Goal: Task Accomplishment & Management: Manage account settings

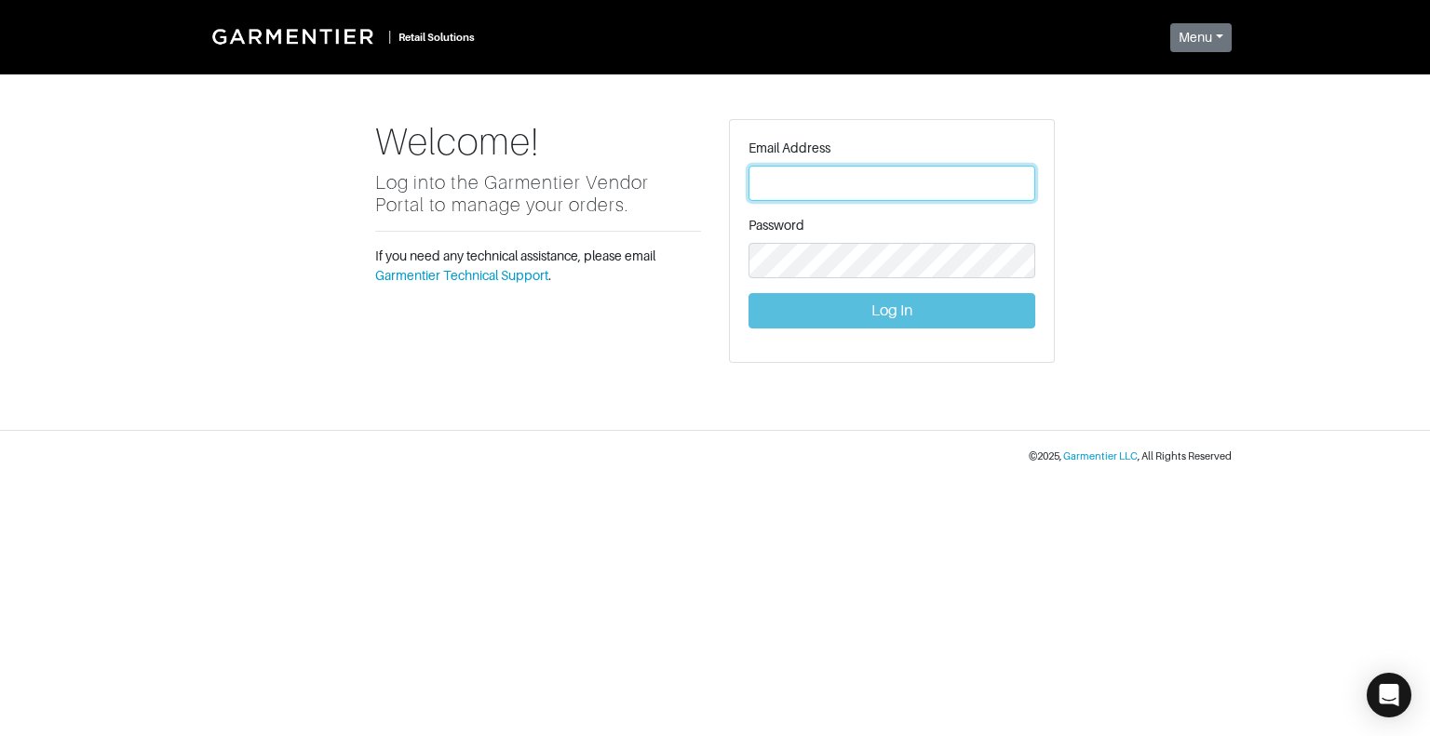
click at [815, 180] on input "text" at bounding box center [892, 183] width 287 height 35
type input "[EMAIL_ADDRESS][DOMAIN_NAME]"
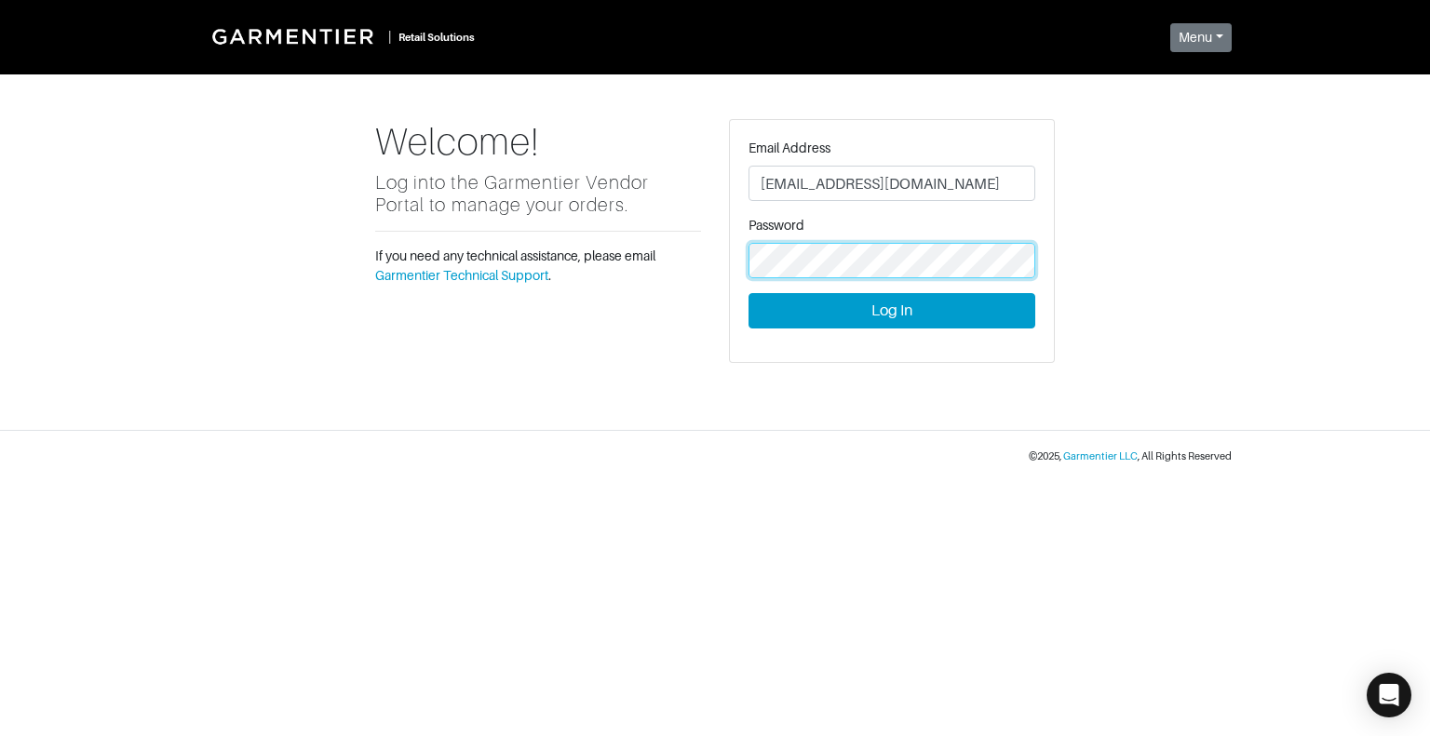
click at [749, 293] on button "Log In" at bounding box center [892, 310] width 287 height 35
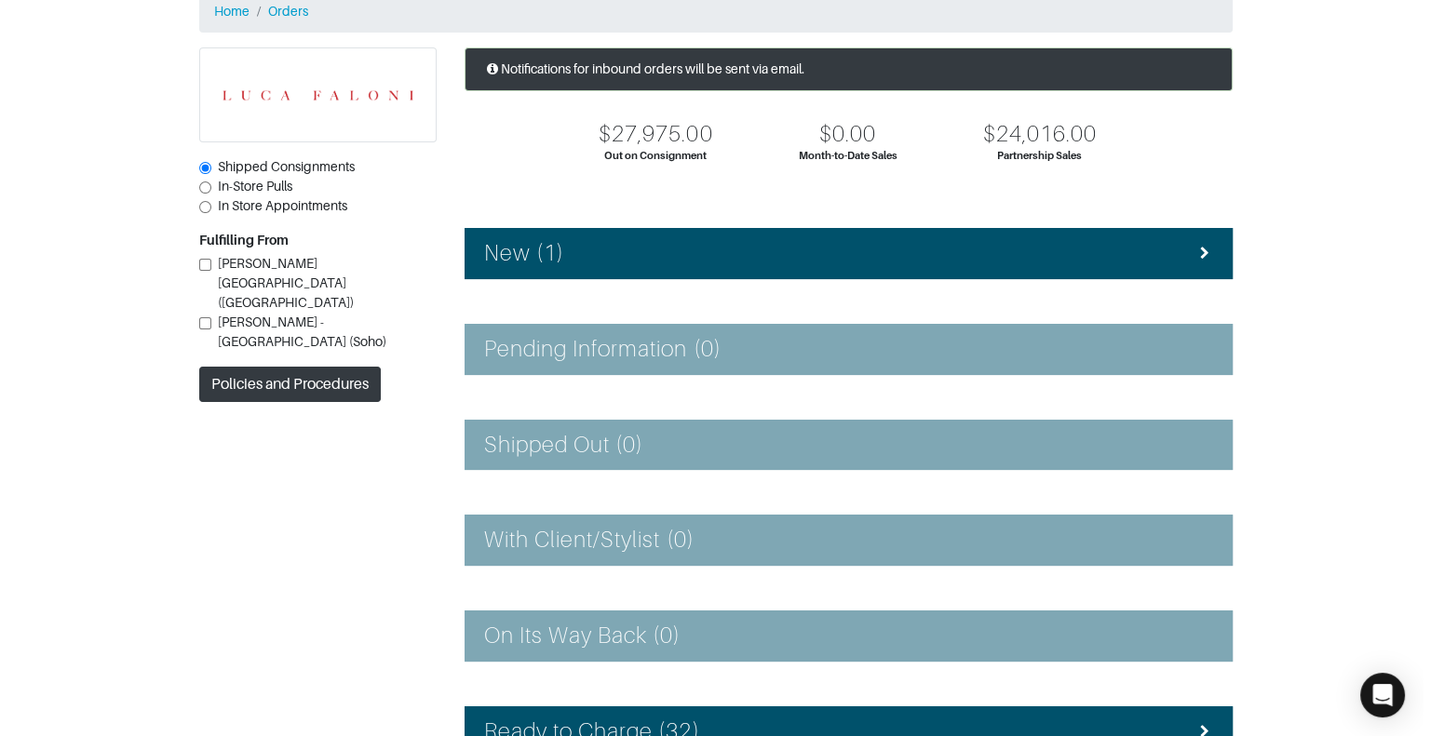
scroll to position [101, 0]
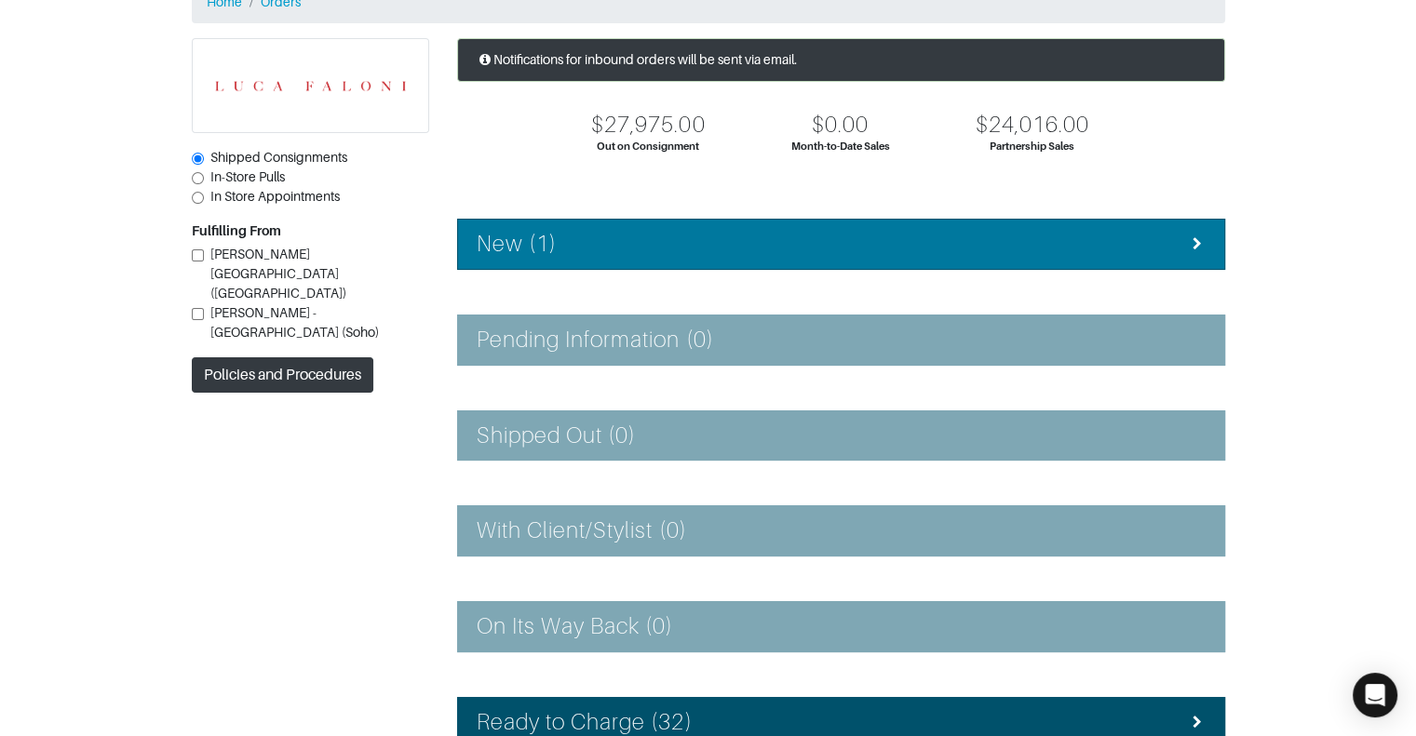
click at [592, 268] on li "New (1)" at bounding box center [841, 244] width 768 height 51
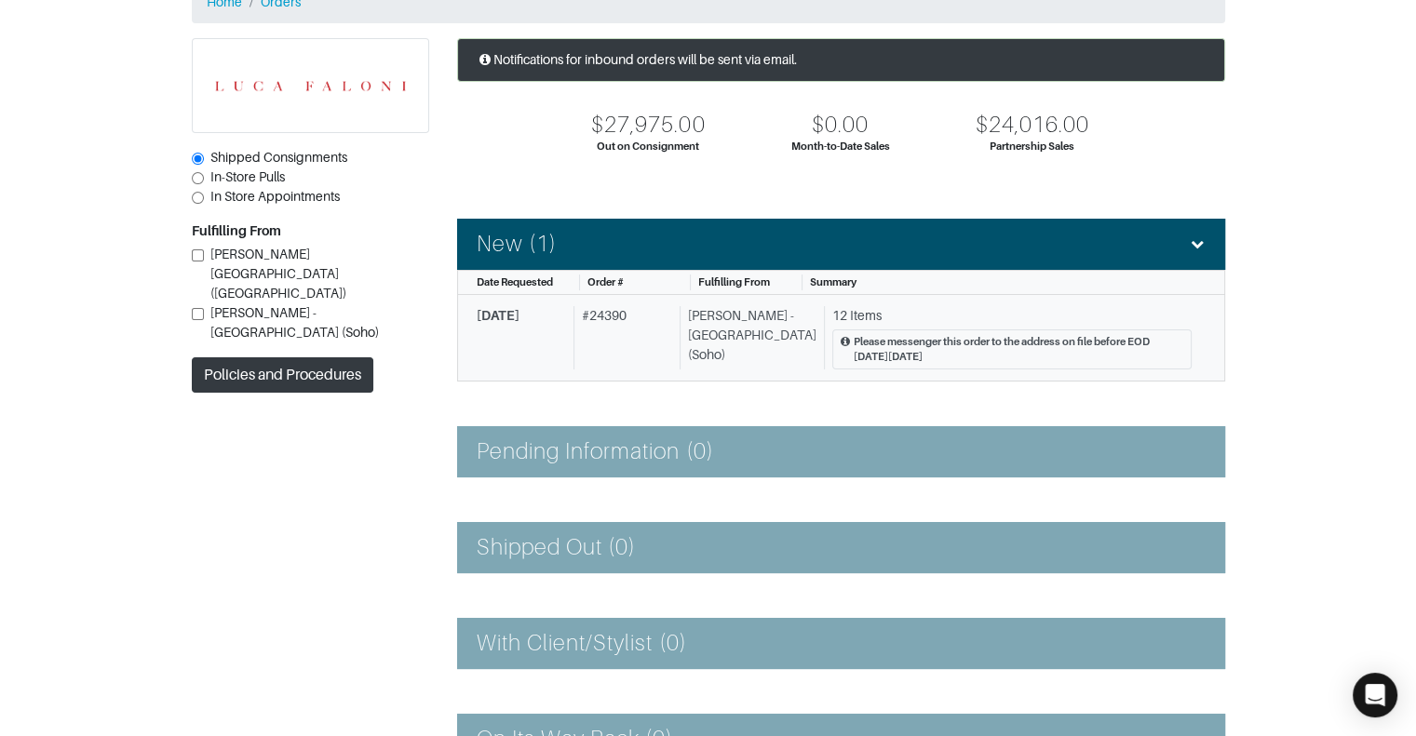
click at [832, 310] on div "12 Items" at bounding box center [1011, 316] width 359 height 20
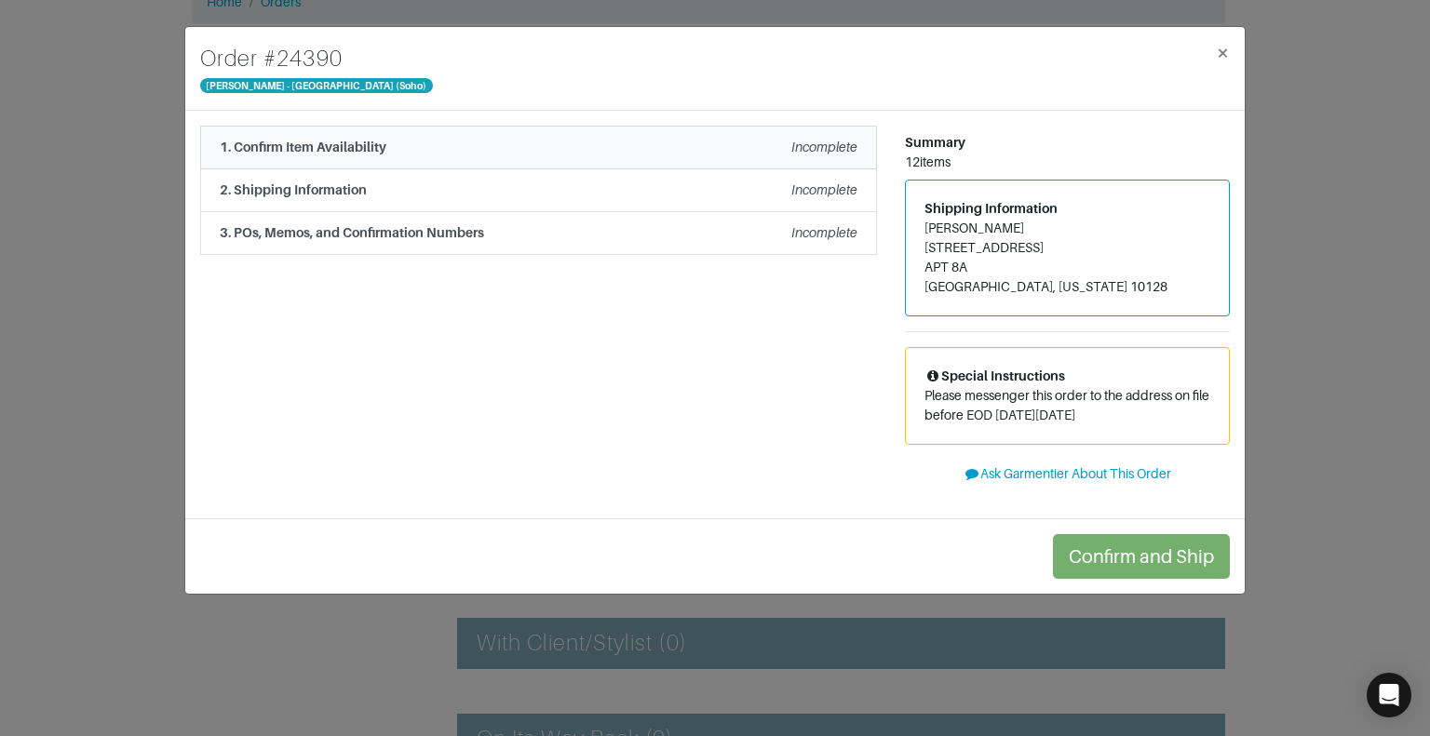
click at [314, 143] on strong "1. Confirm Item Availability" at bounding box center [303, 147] width 167 height 15
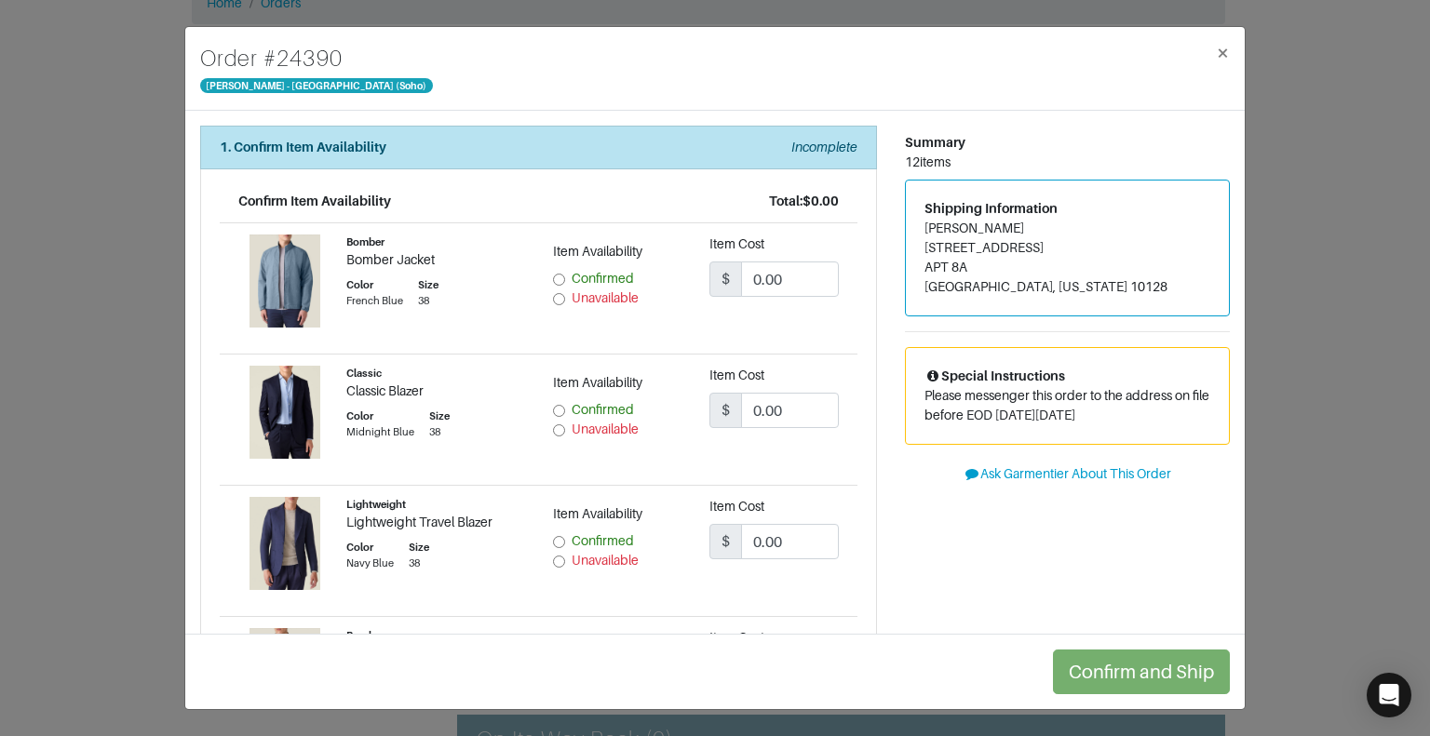
click at [553, 277] on input "Confirmed" at bounding box center [559, 280] width 12 height 12
radio input "true"
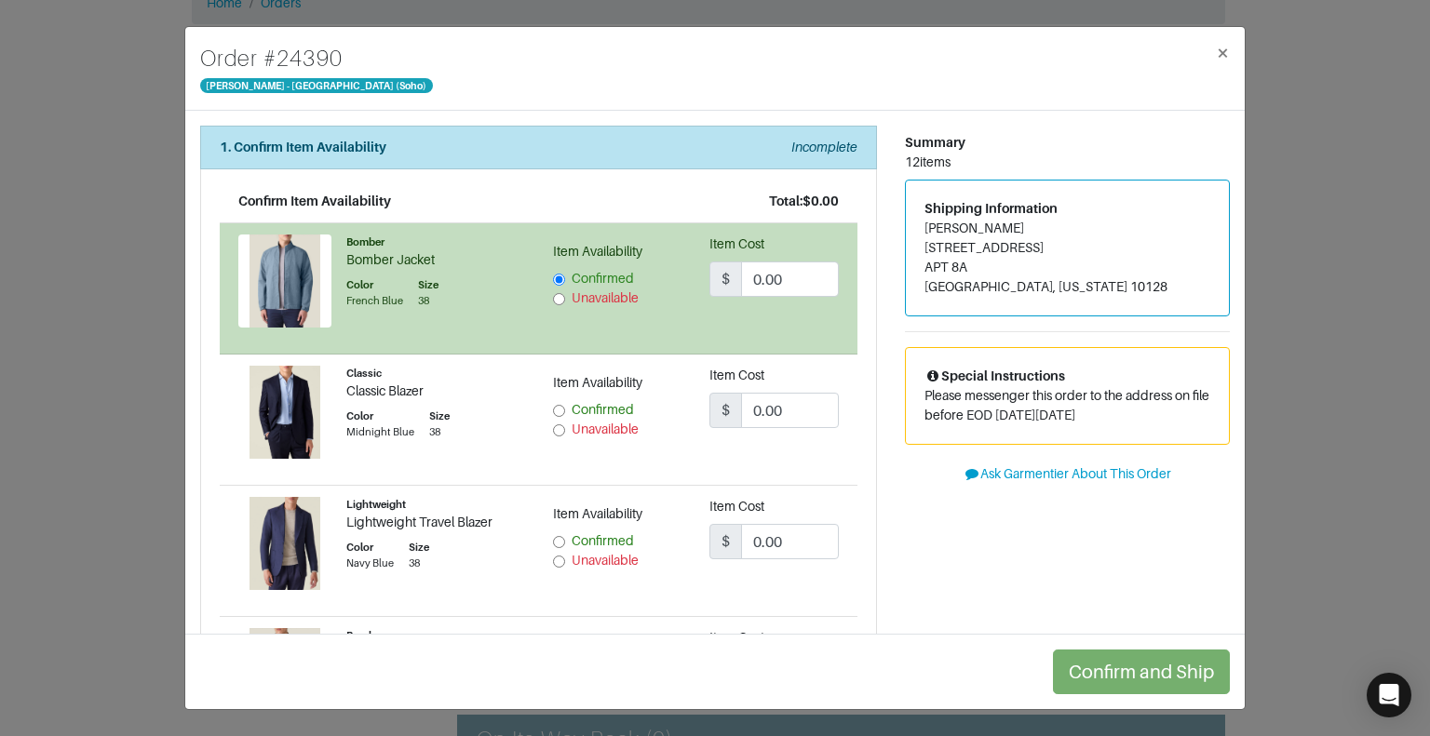
scroll to position [45, 0]
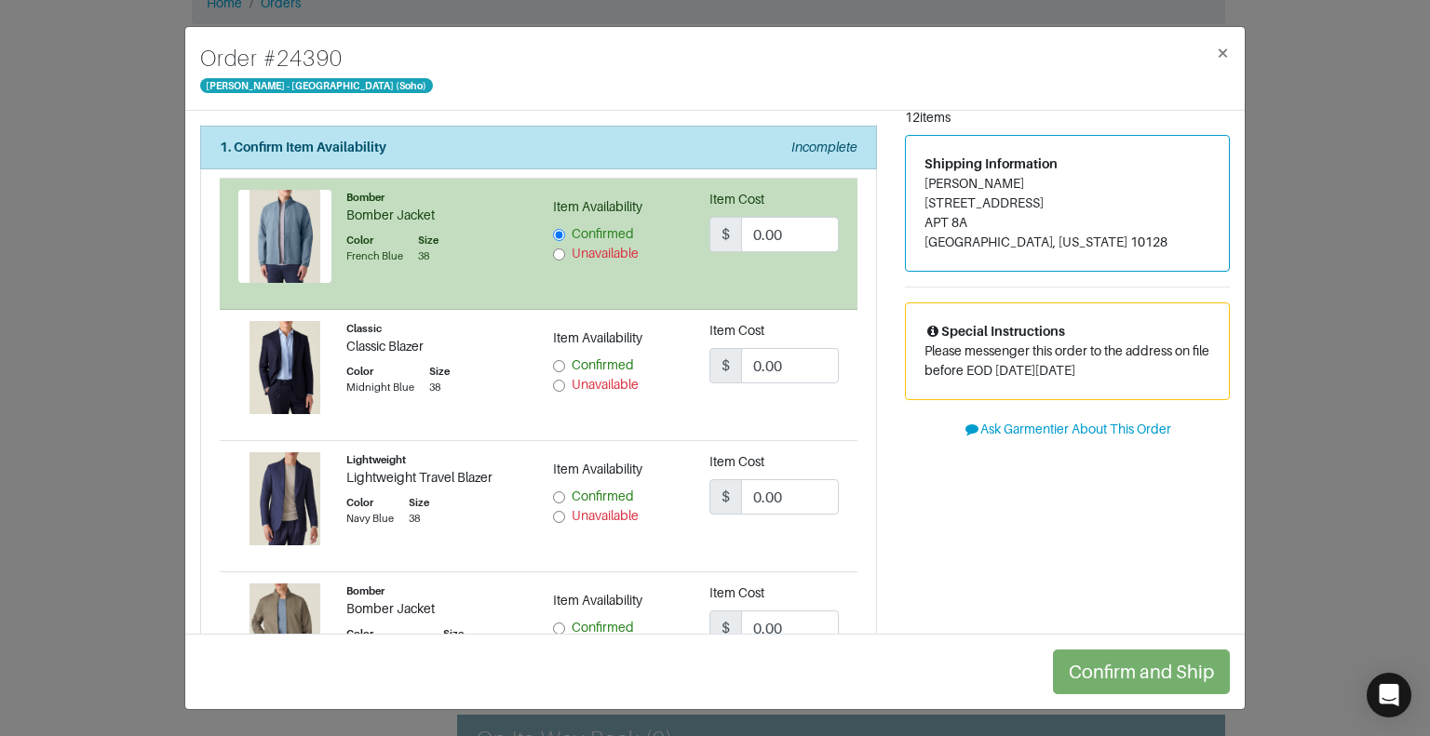
click at [553, 362] on input "Confirmed" at bounding box center [559, 366] width 12 height 12
radio input "true"
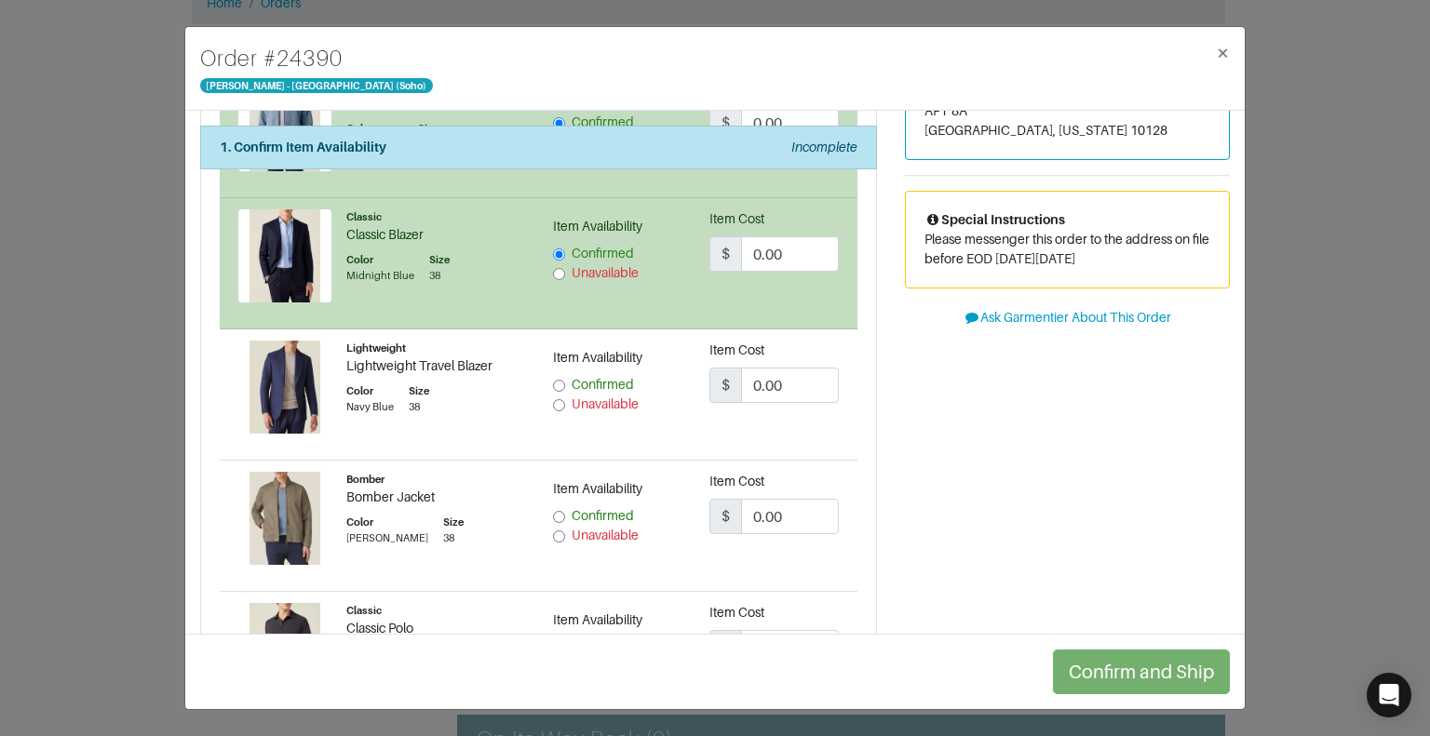
scroll to position [155, 0]
click at [559, 405] on input "Unavailable" at bounding box center [559, 406] width 12 height 12
radio input "true"
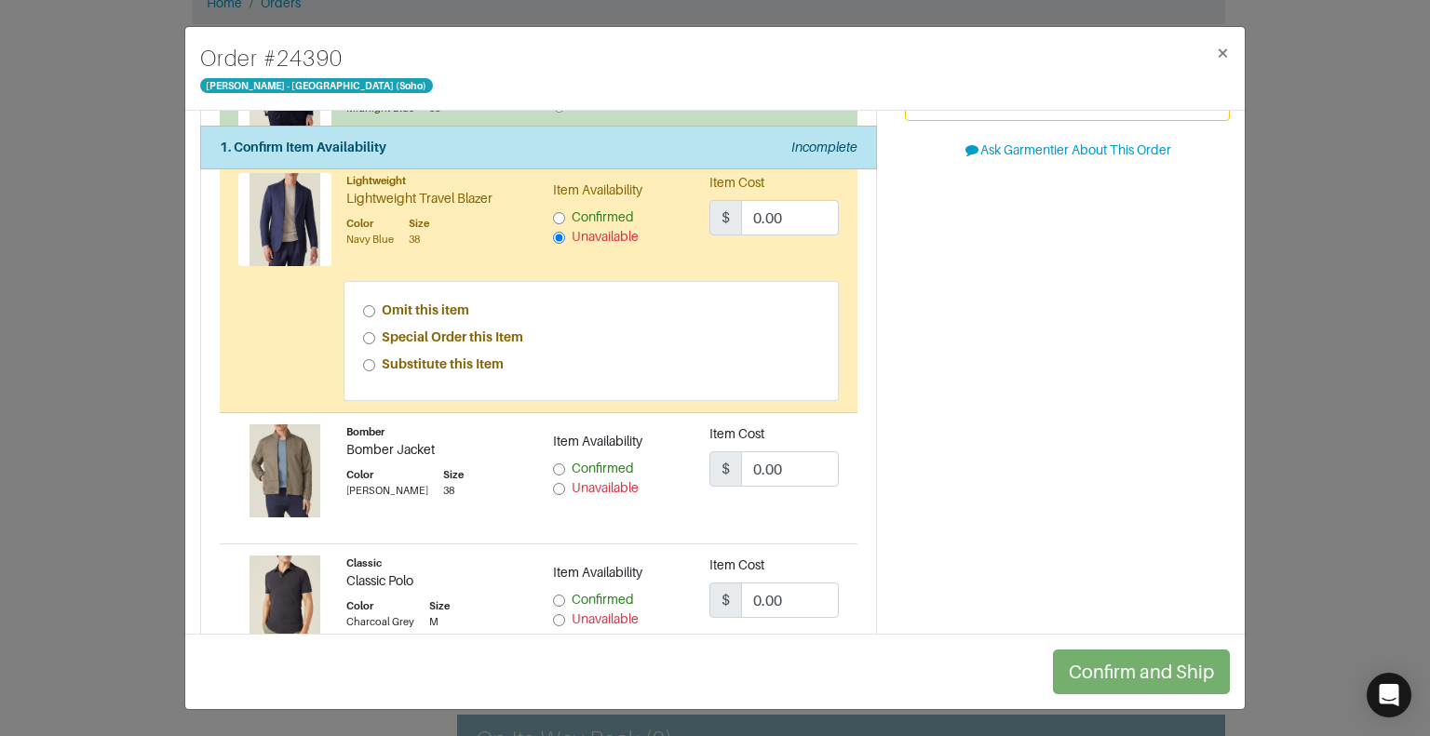
scroll to position [323, 0]
click at [369, 307] on input "Omit this item" at bounding box center [369, 312] width 12 height 12
radio input "true"
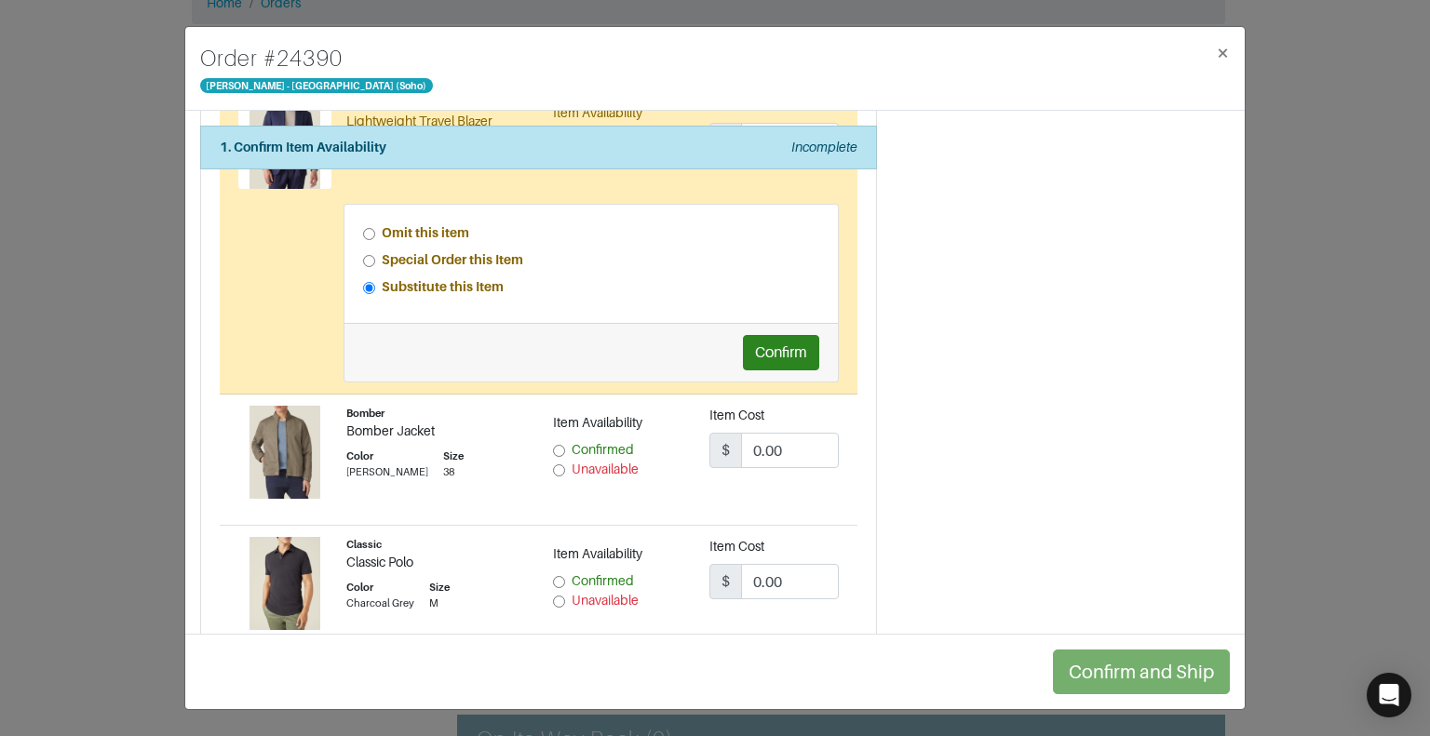
scroll to position [460, 0]
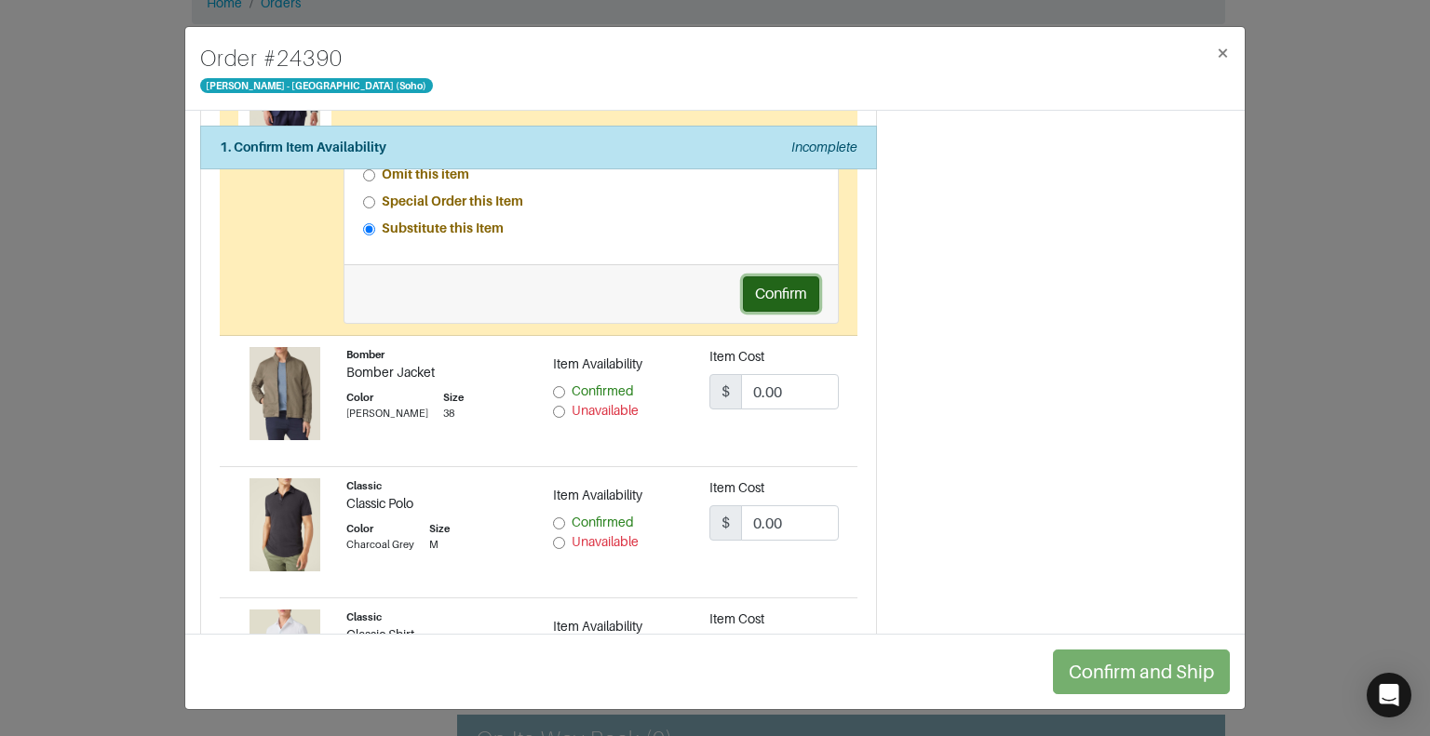
click at [783, 288] on button "Confirm" at bounding box center [781, 294] width 76 height 35
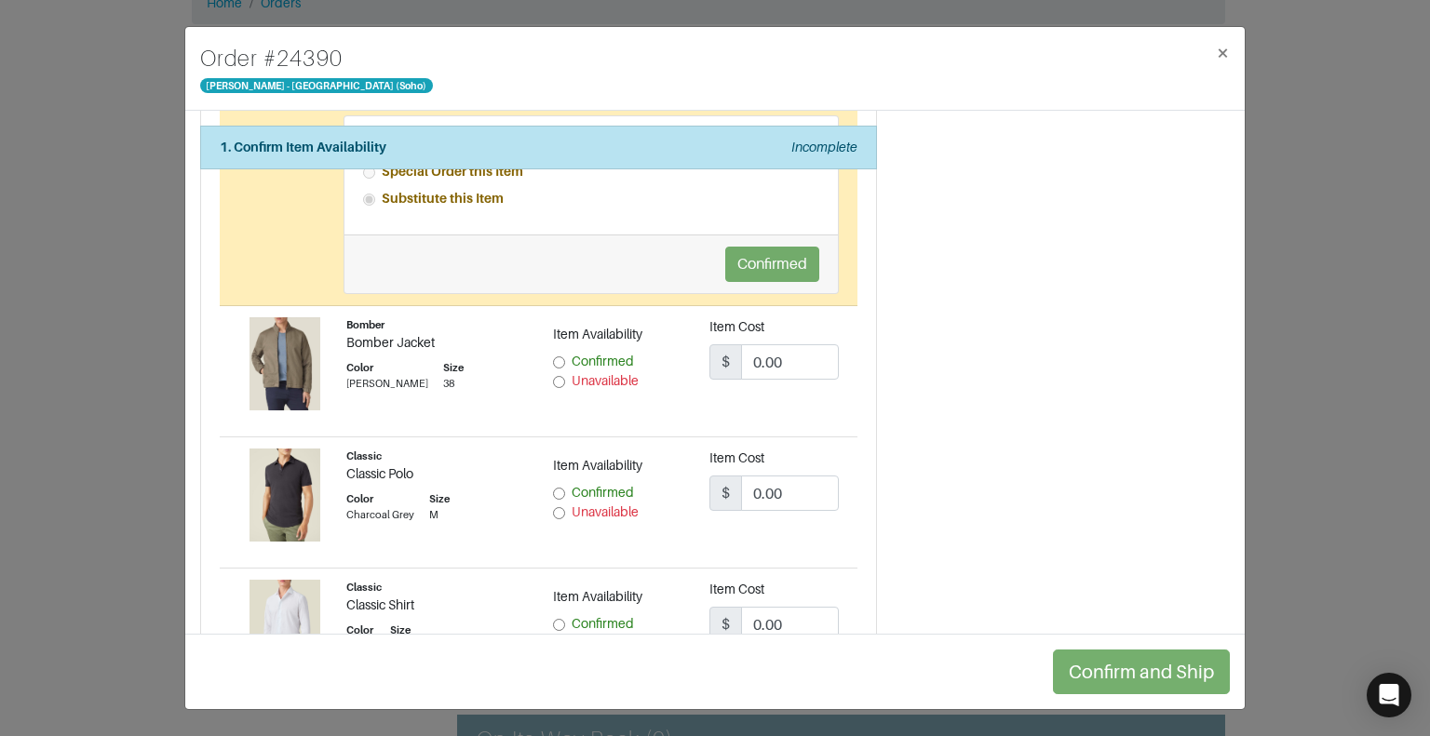
scroll to position [527, 0]
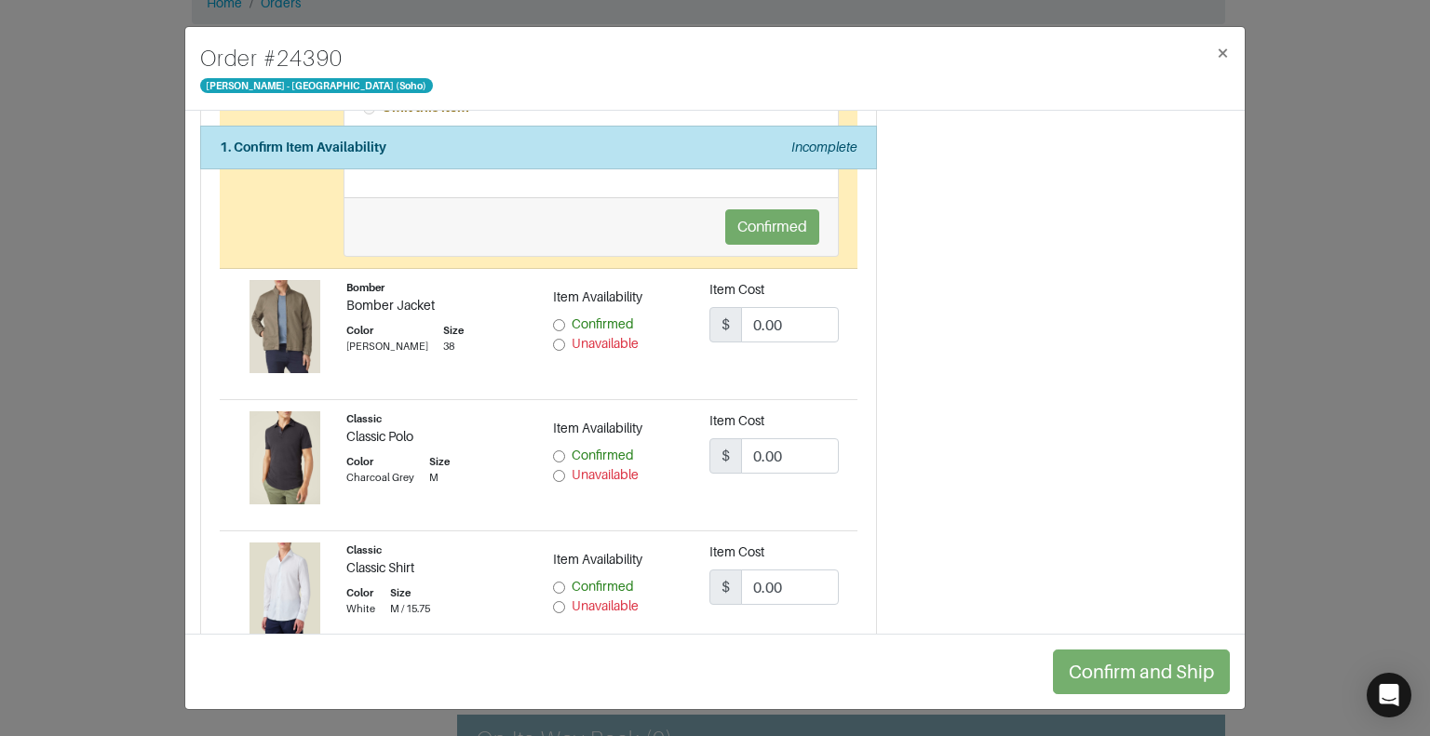
click at [555, 319] on input "Confirmed" at bounding box center [559, 325] width 12 height 12
radio input "true"
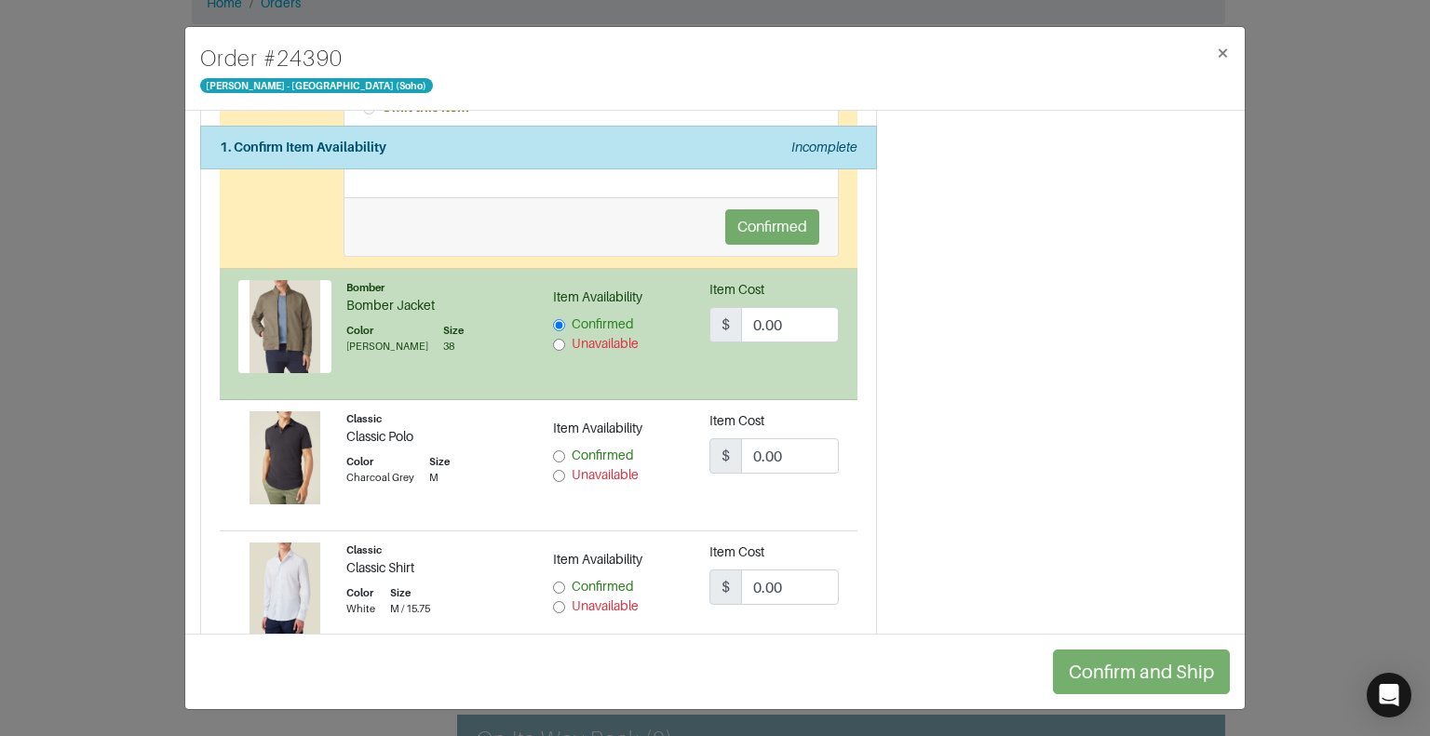
scroll to position [642, 0]
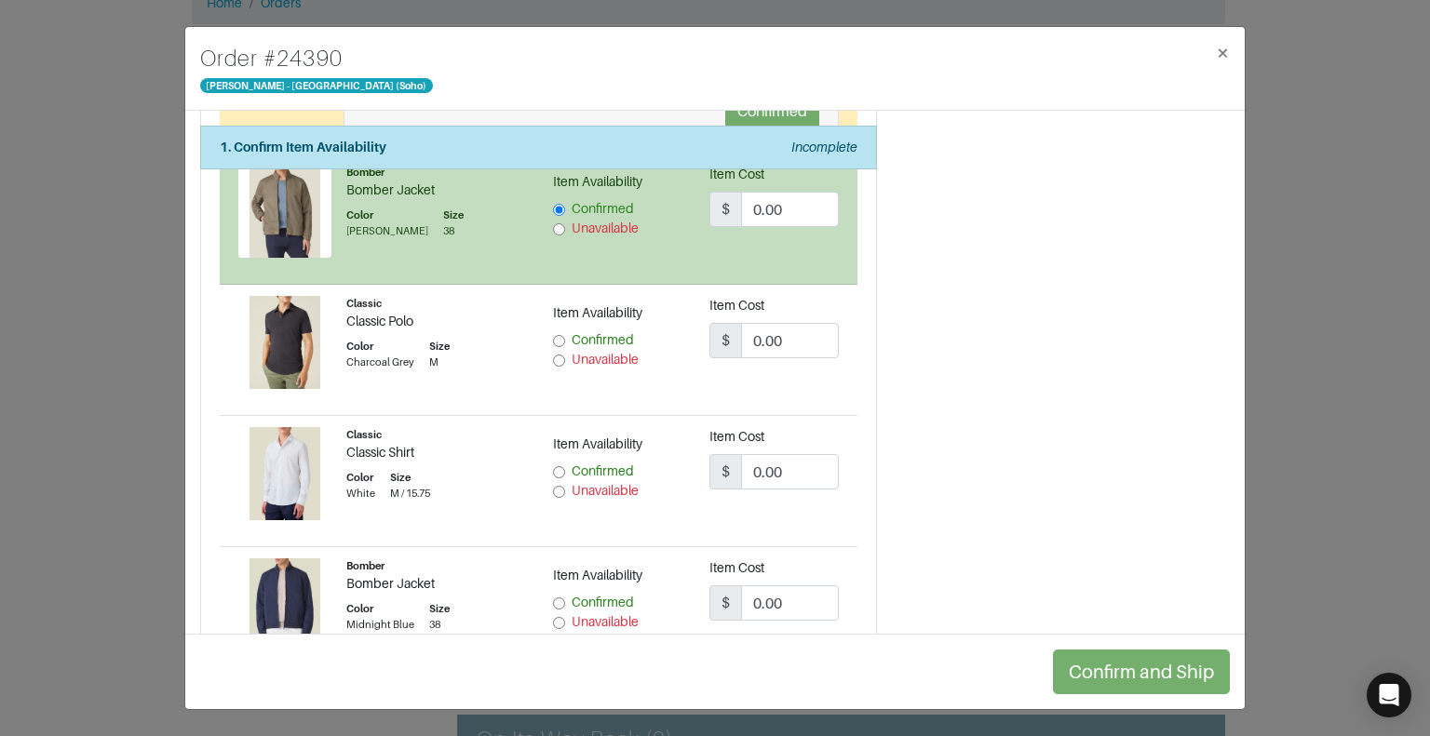
click at [554, 340] on input "Confirmed" at bounding box center [559, 341] width 12 height 12
radio input "true"
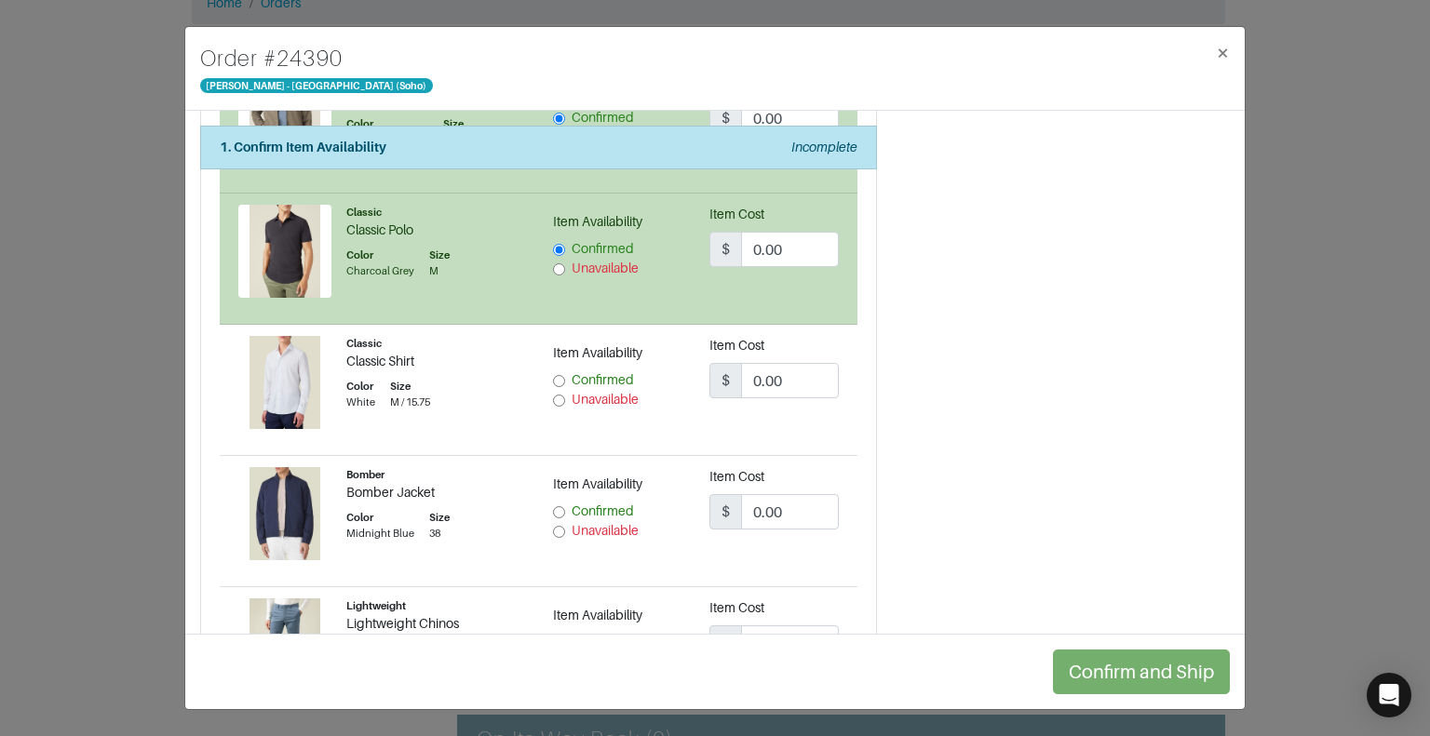
scroll to position [734, 0]
click at [557, 398] on input "Unavailable" at bounding box center [559, 401] width 12 height 12
radio input "true"
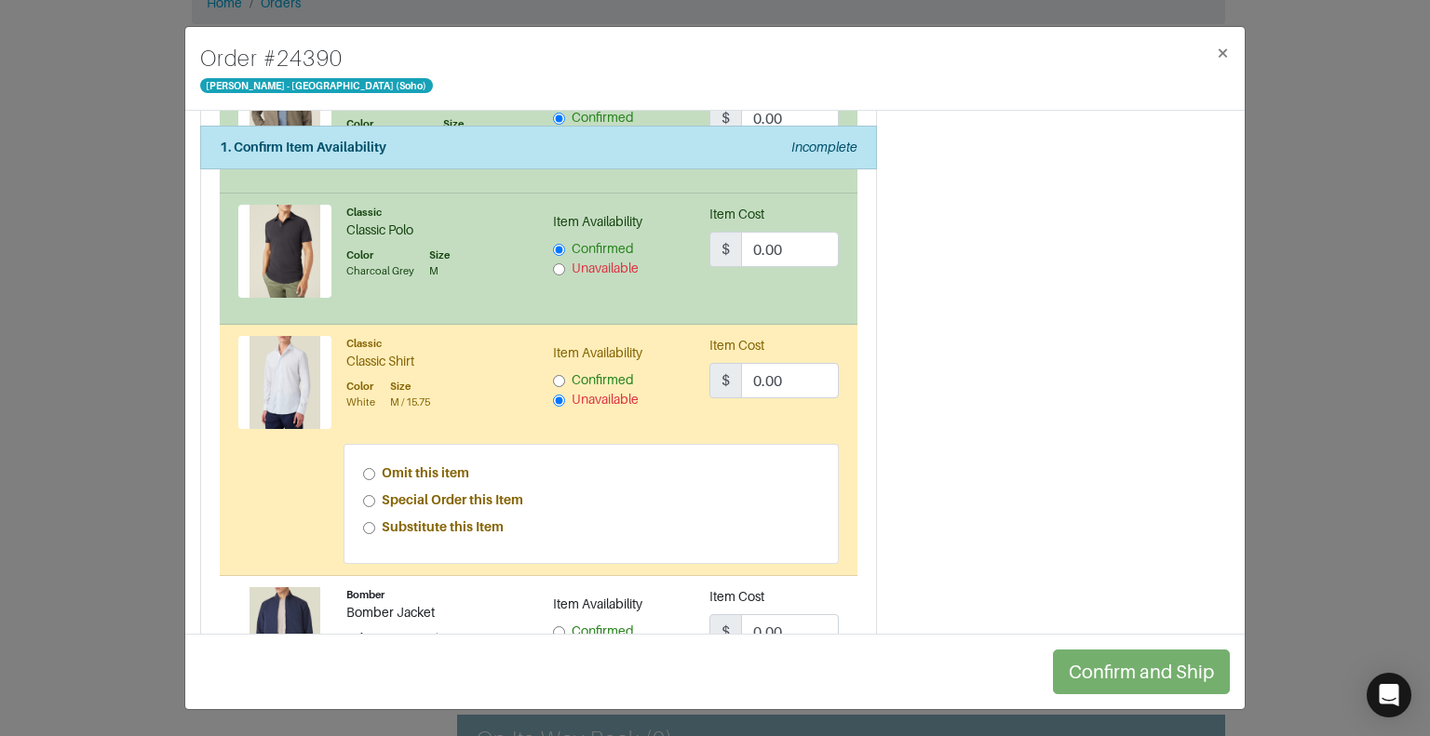
click at [367, 468] on input "Omit this item" at bounding box center [369, 474] width 12 height 12
radio input "true"
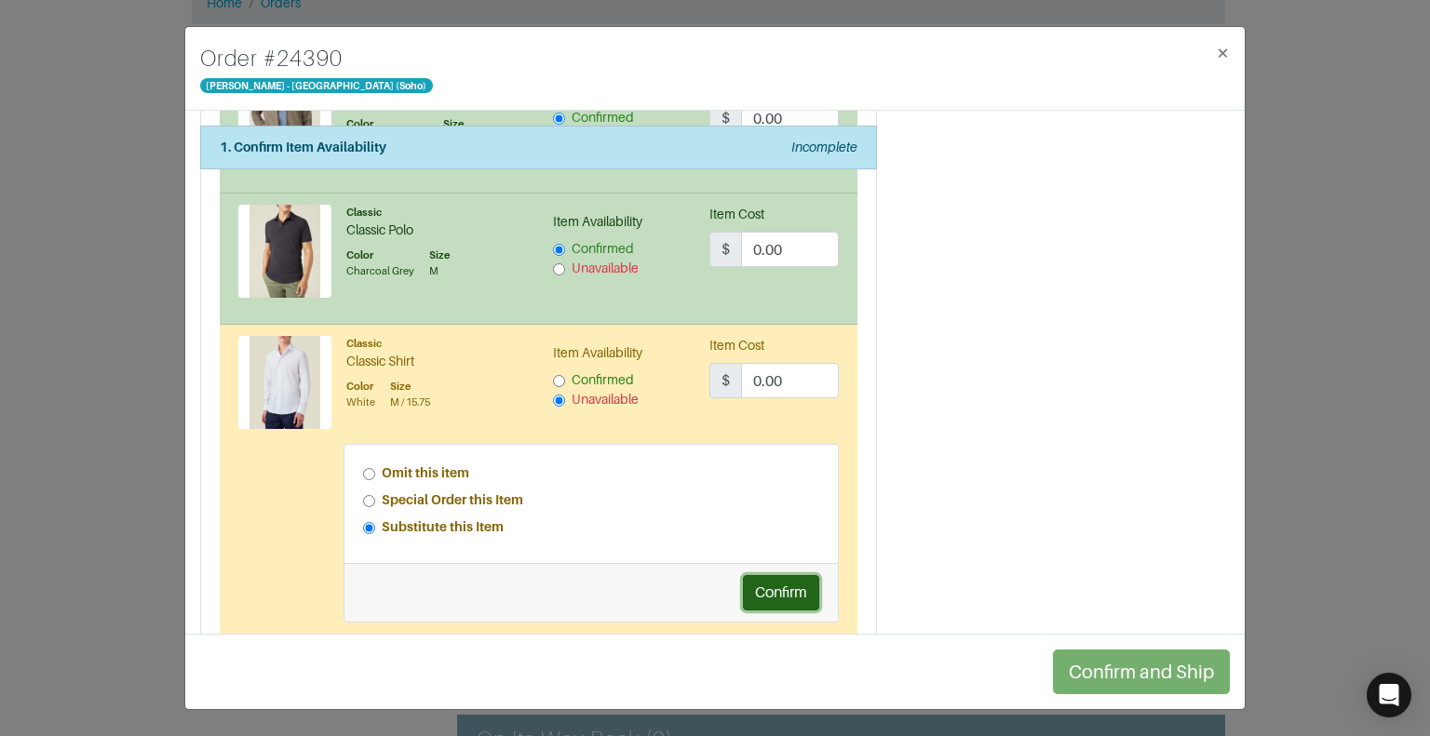
click at [778, 587] on button "Confirm" at bounding box center [781, 592] width 76 height 35
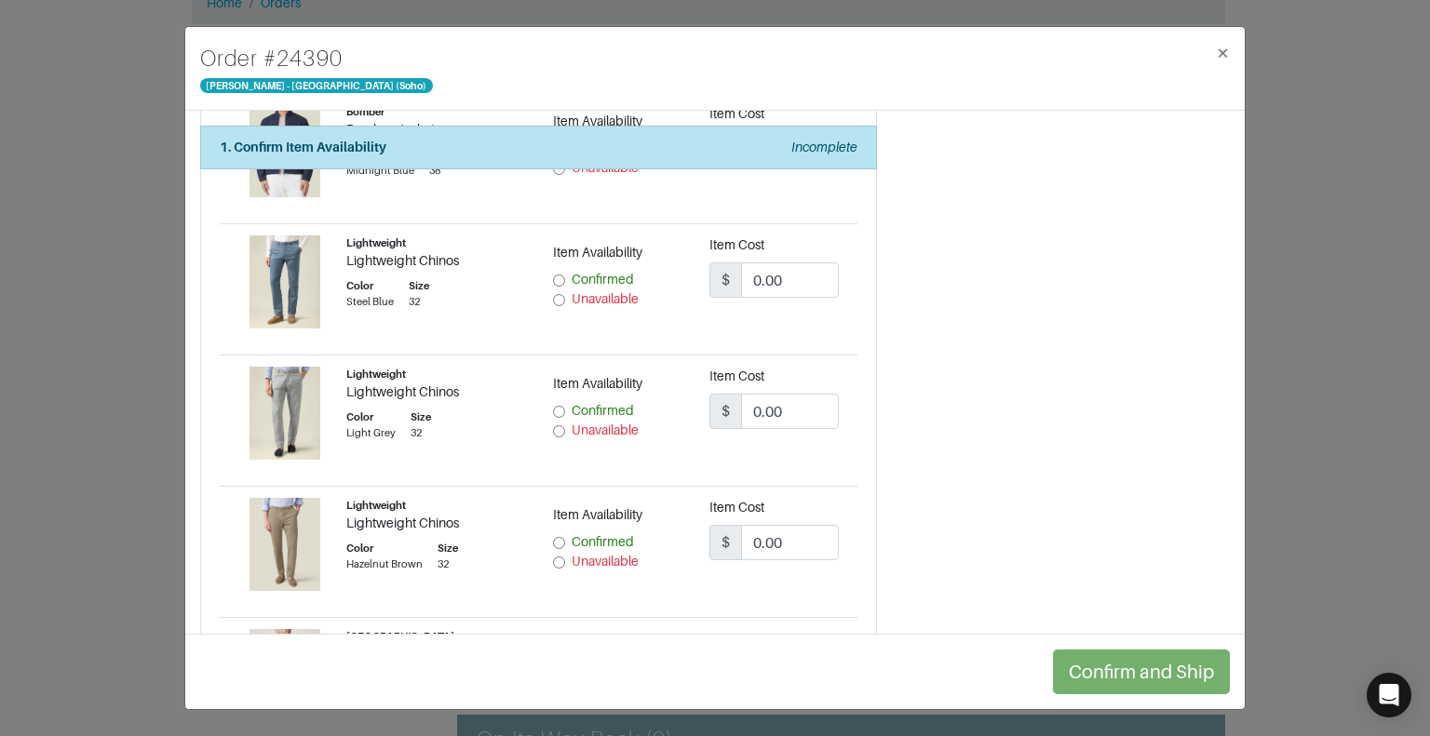
scroll to position [1276, 0]
click at [555, 275] on input "Confirmed" at bounding box center [559, 280] width 12 height 12
radio input "true"
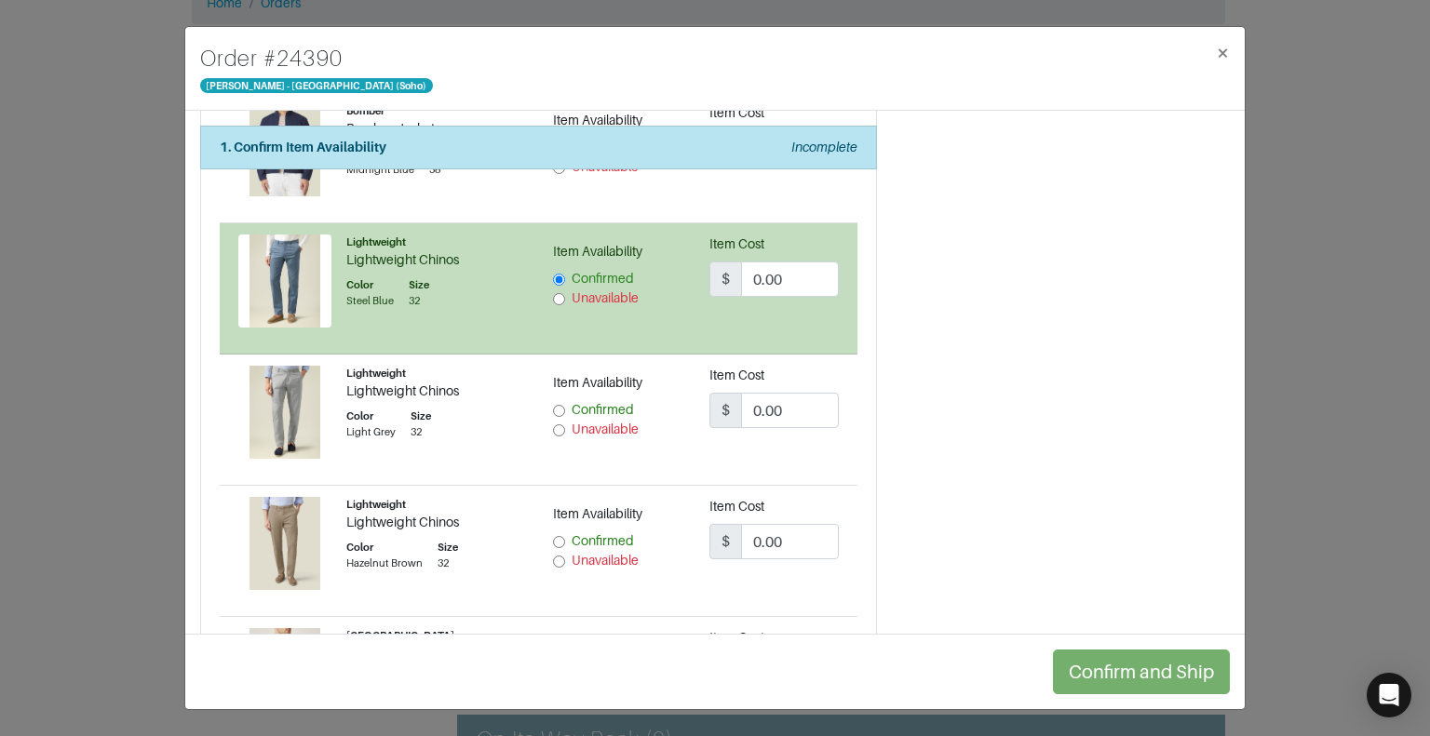
click at [555, 407] on input "Confirmed" at bounding box center [559, 411] width 12 height 12
radio input "true"
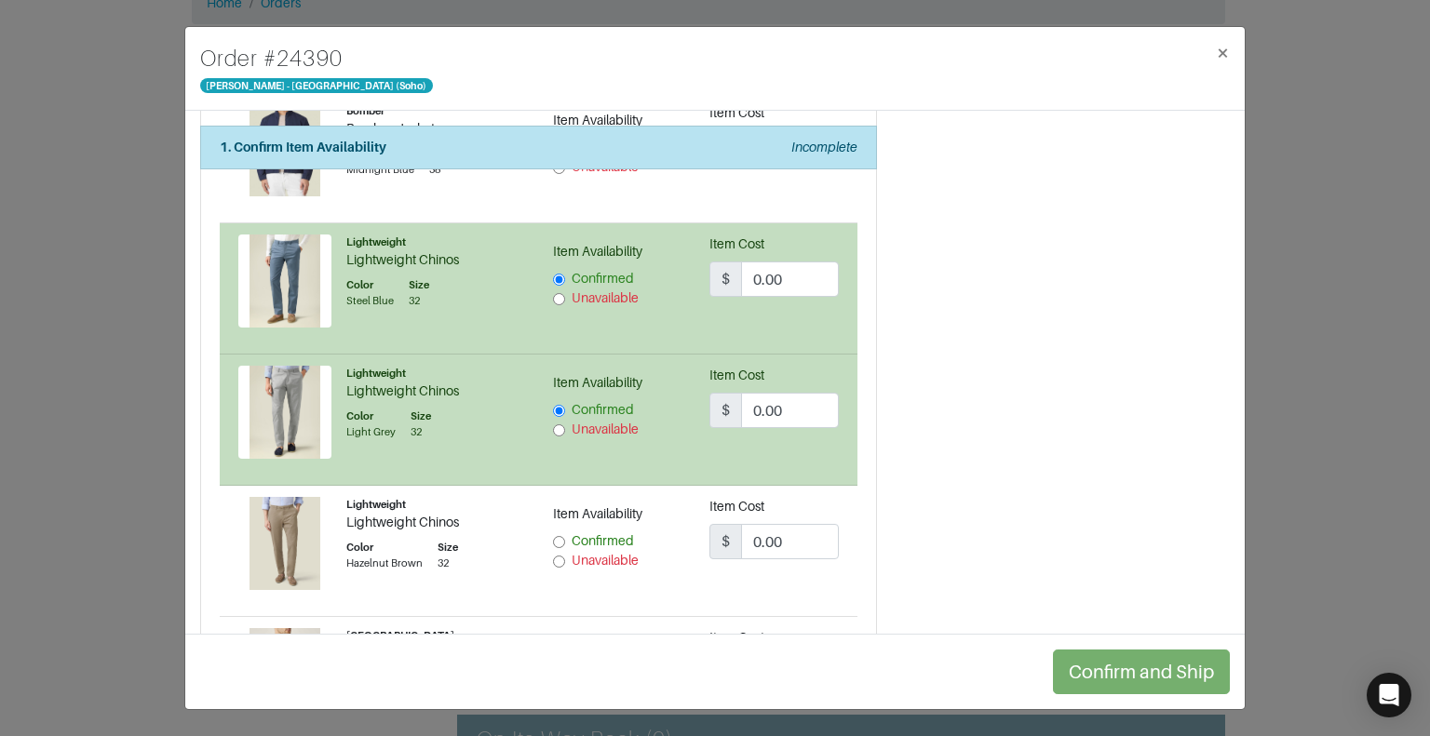
scroll to position [1383, 0]
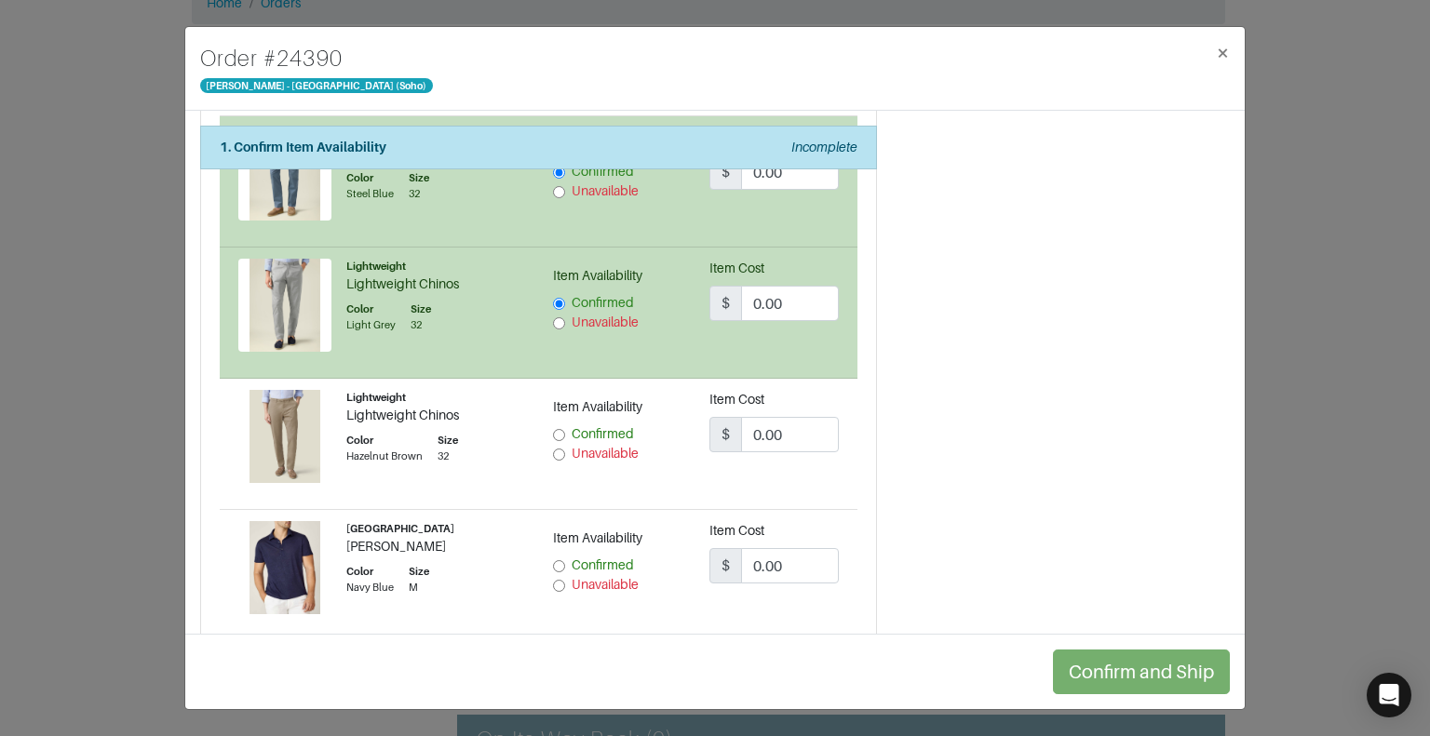
click at [553, 429] on input "Confirmed" at bounding box center [559, 435] width 12 height 12
radio input "true"
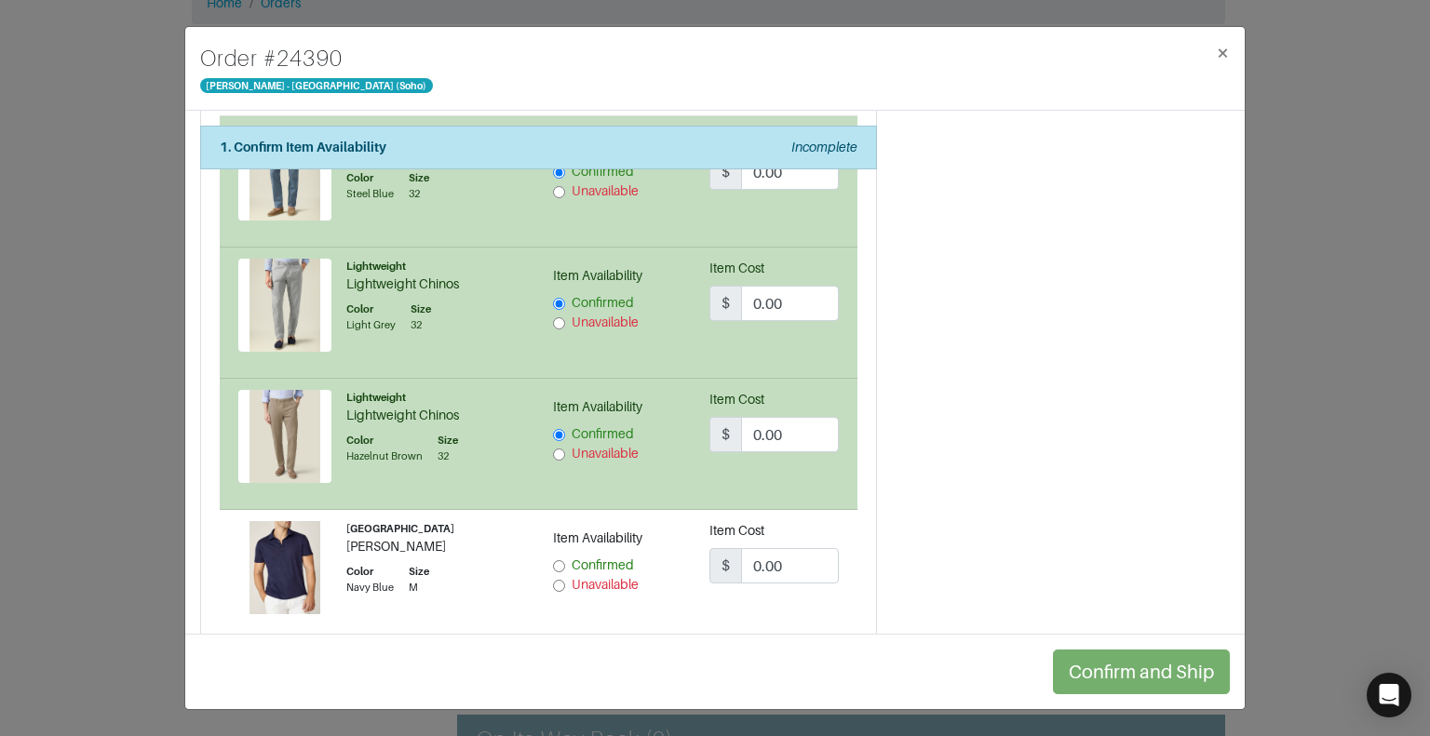
scroll to position [1572, 0]
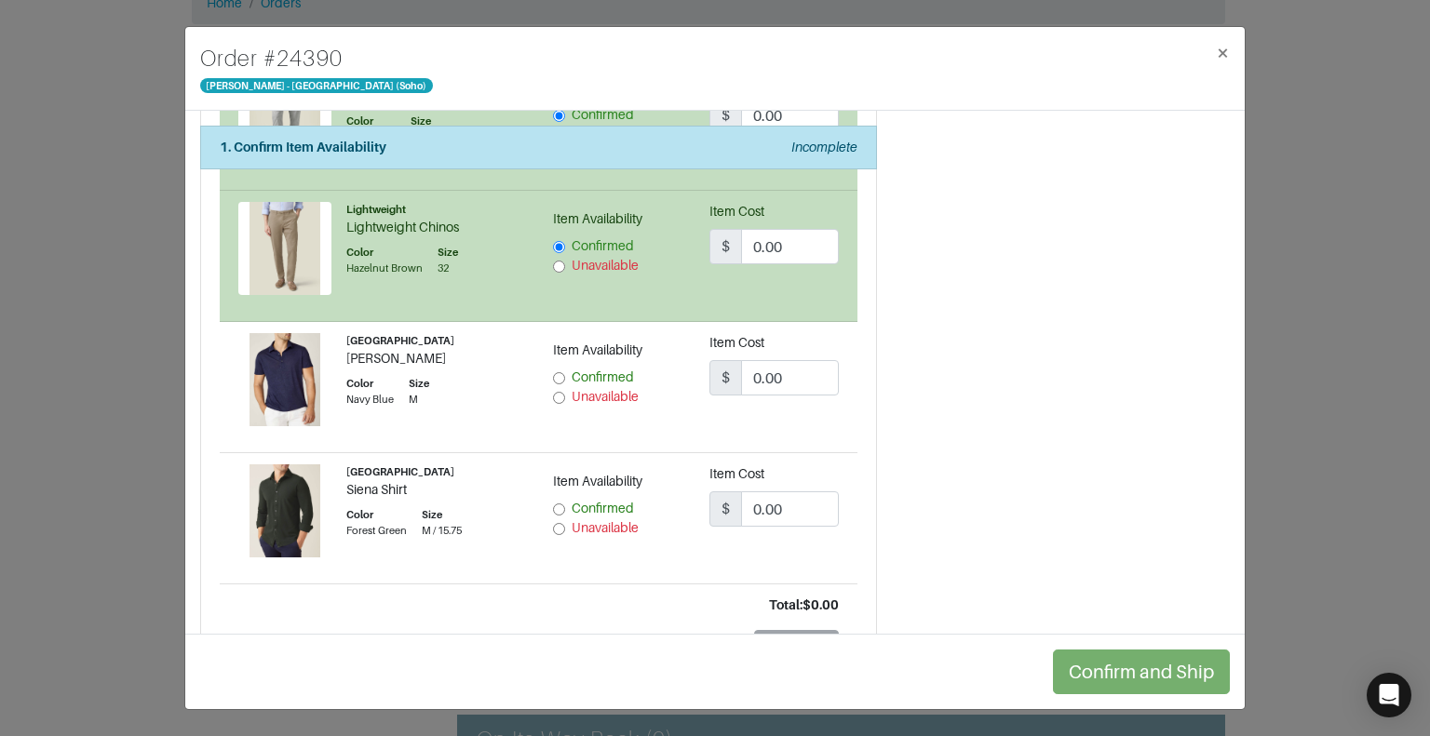
click at [556, 392] on input "Unavailable" at bounding box center [559, 398] width 12 height 12
radio input "true"
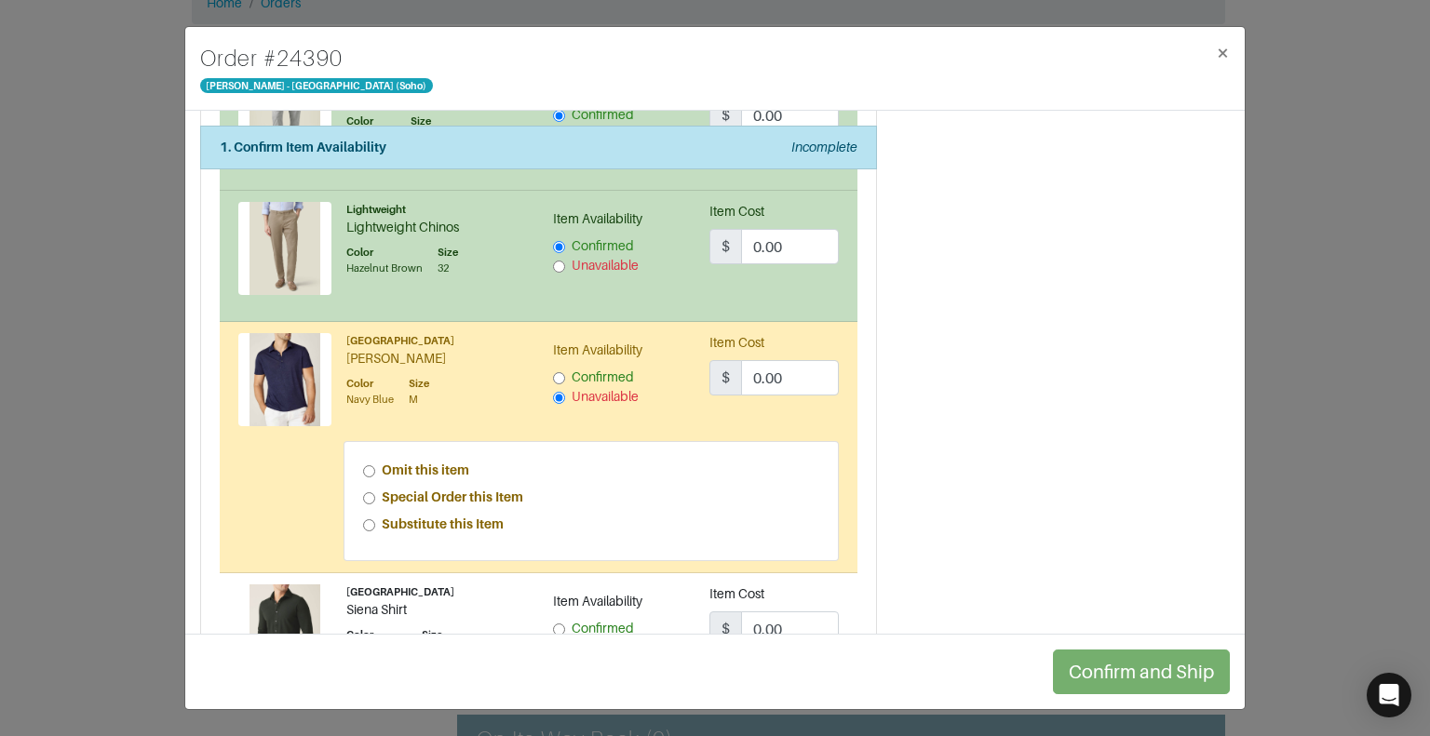
click at [368, 468] on input "Omit this item" at bounding box center [369, 472] width 12 height 12
radio input "true"
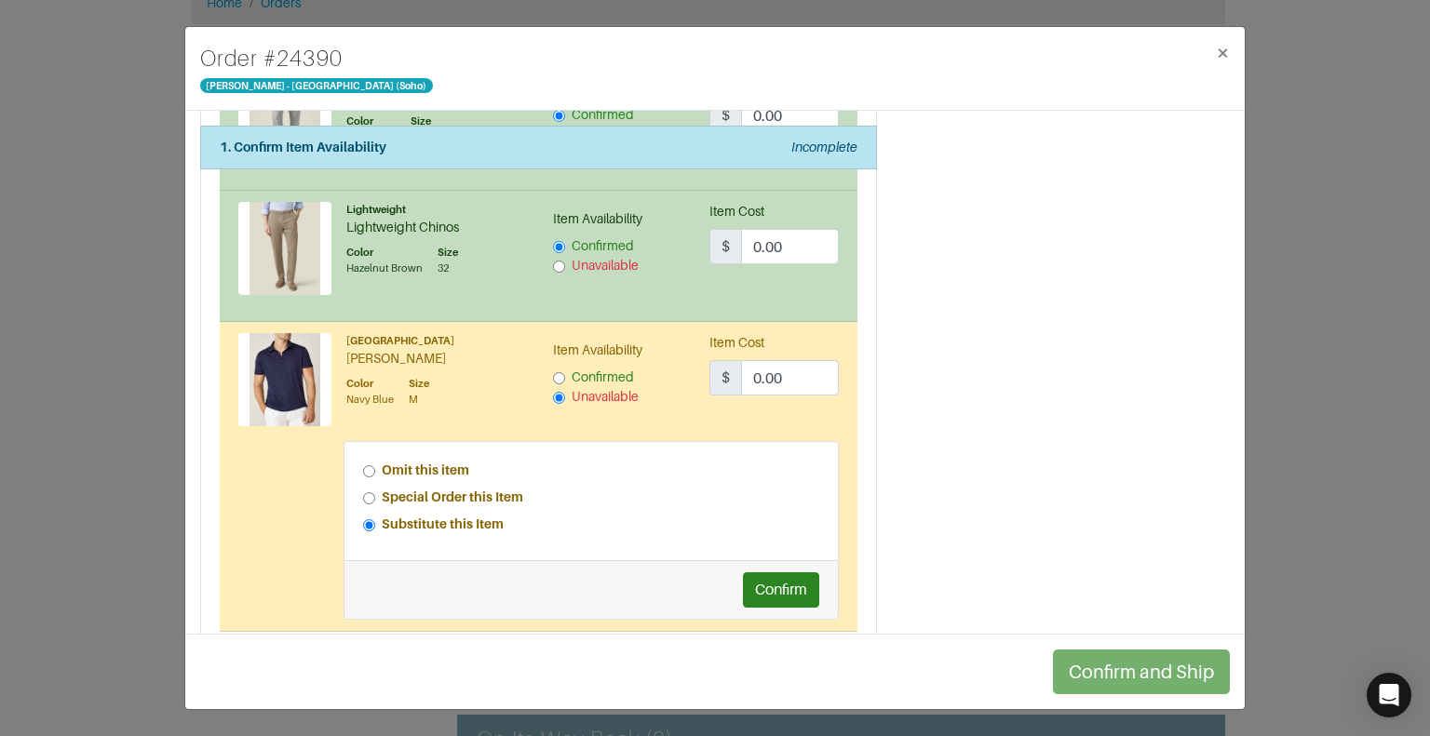
scroll to position [1687, 0]
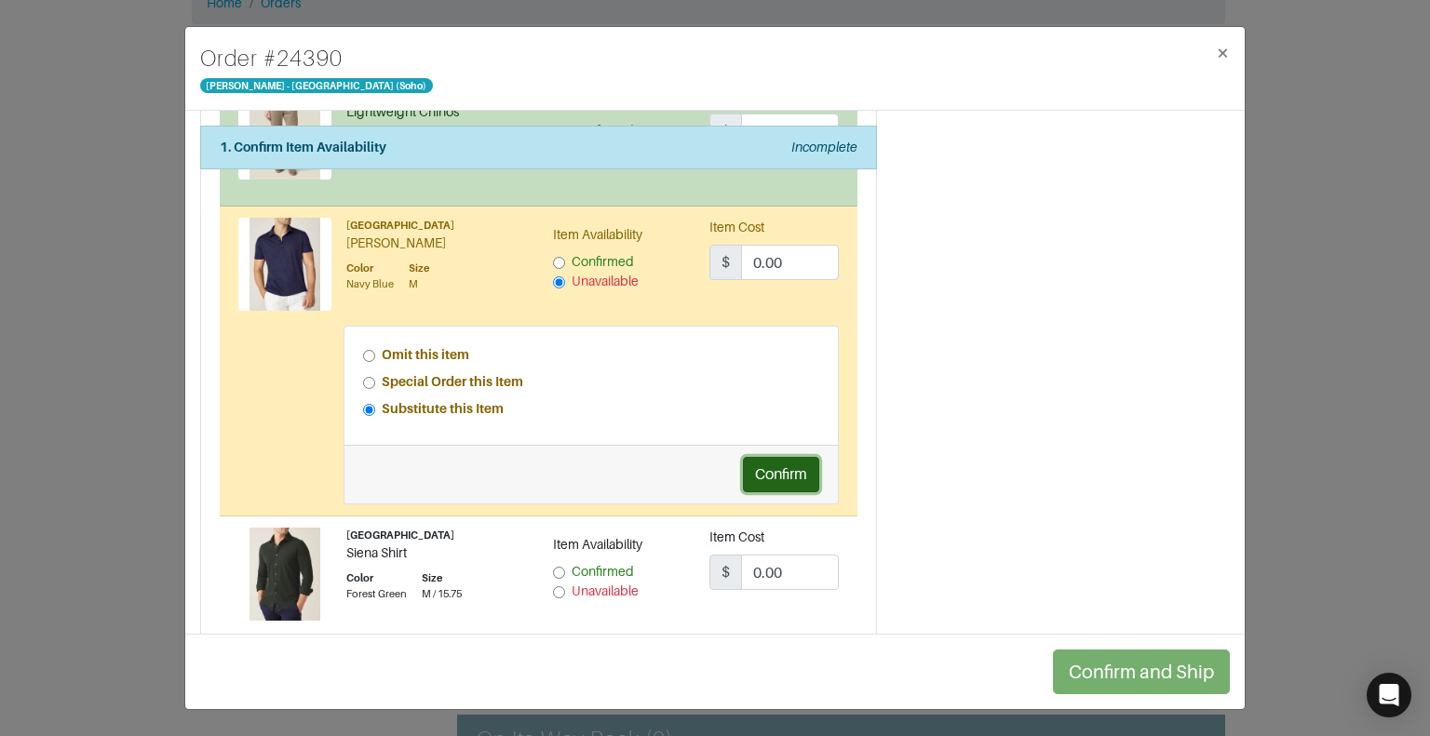
click at [761, 471] on button "Confirm" at bounding box center [781, 474] width 76 height 35
click at [556, 567] on input "Confirmed" at bounding box center [559, 573] width 12 height 12
radio input "true"
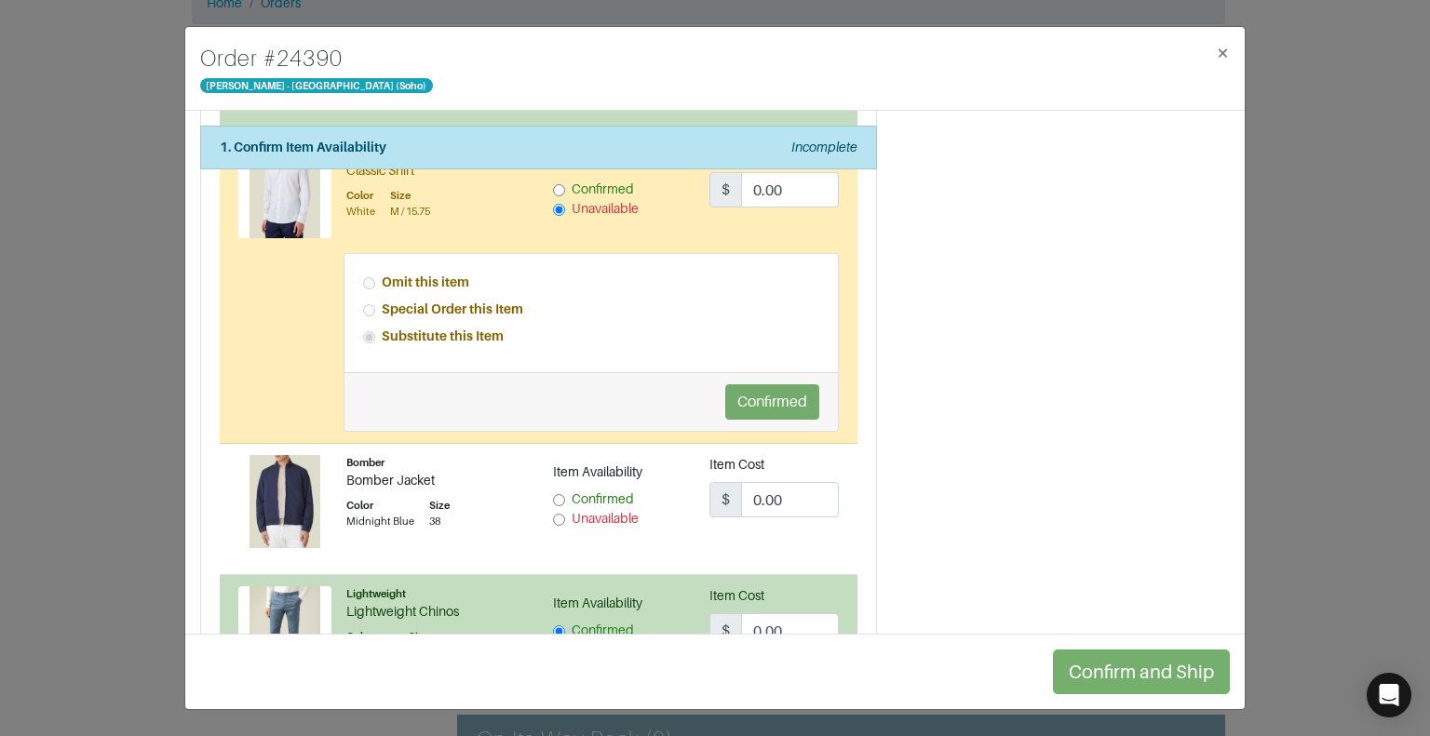
scroll to position [924, 0]
click at [554, 498] on input "Confirmed" at bounding box center [559, 501] width 12 height 12
radio input "true"
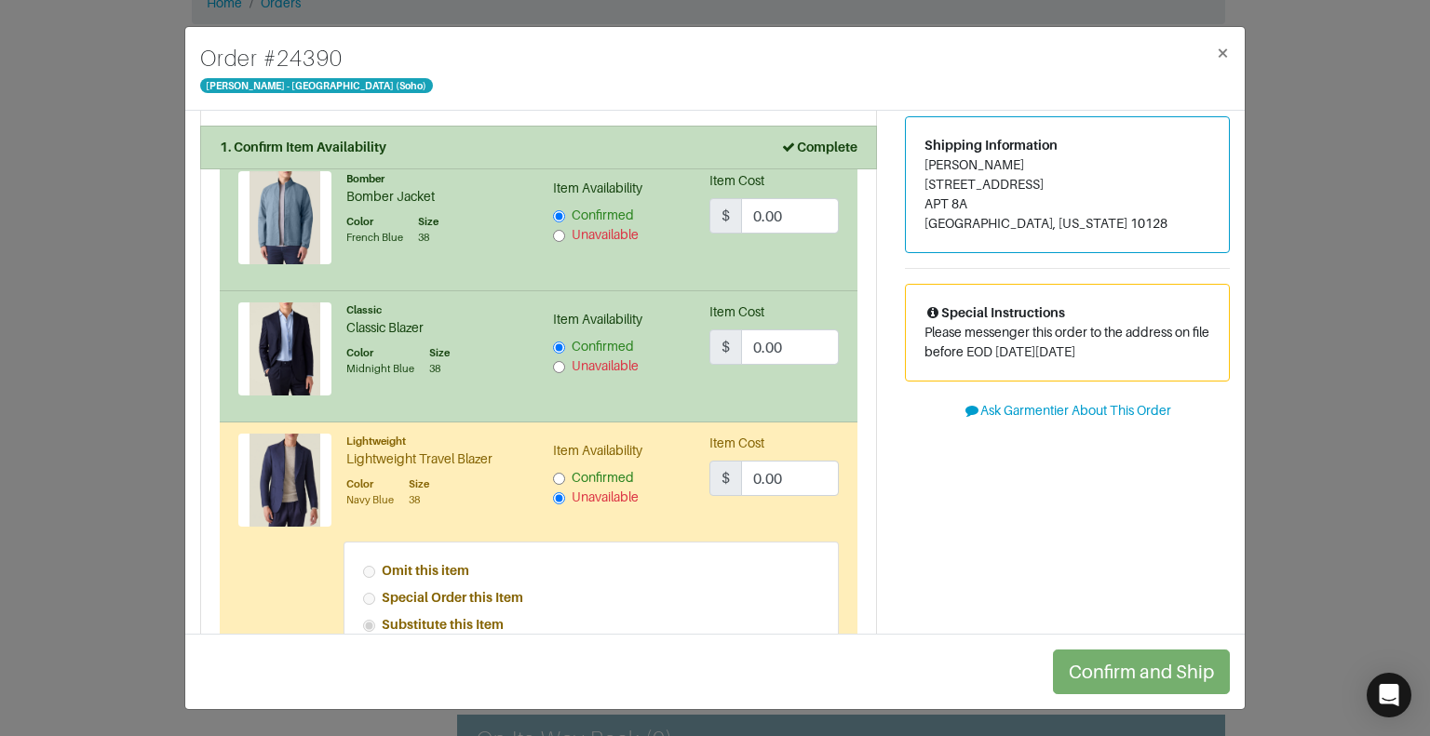
scroll to position [0, 0]
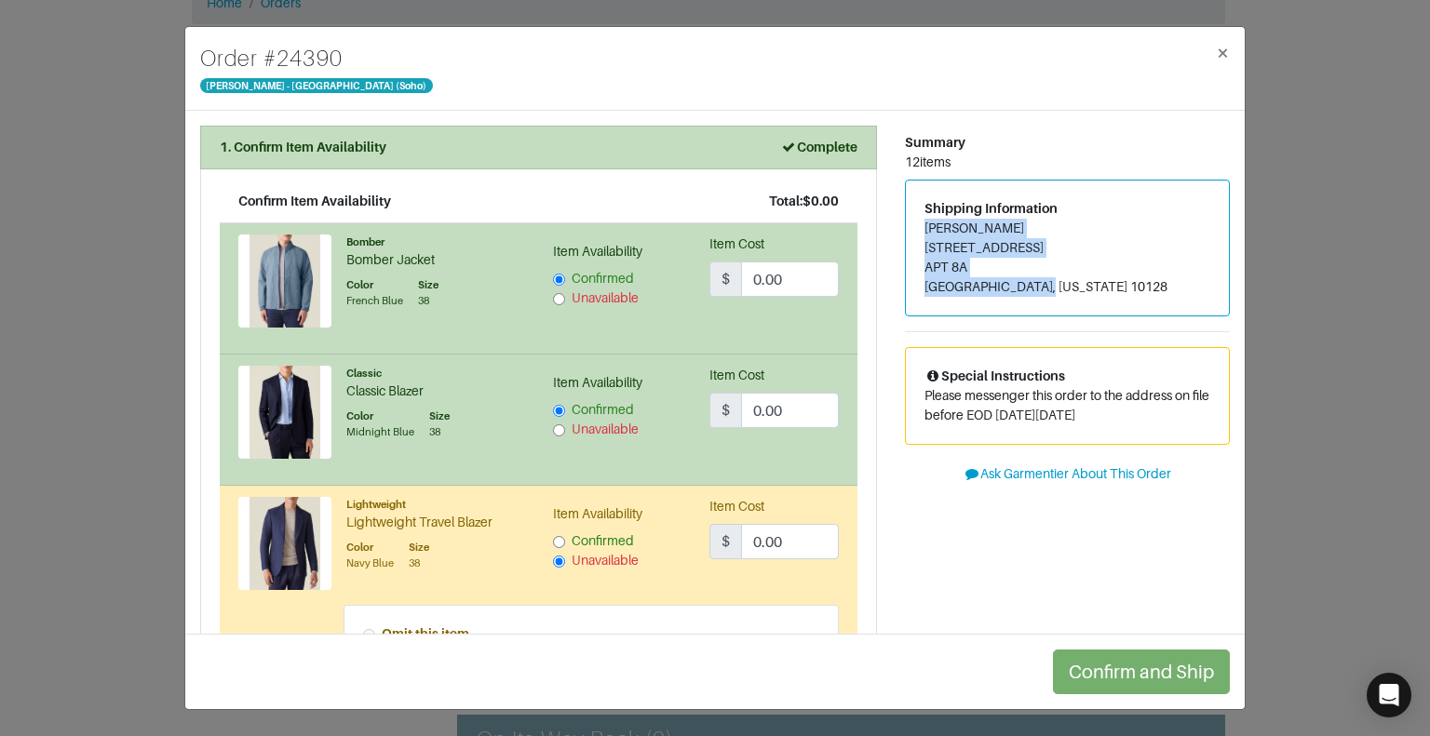
drag, startPoint x: 909, startPoint y: 223, endPoint x: 1061, endPoint y: 297, distance: 169.9
click at [1061, 297] on div "Shipping Information Mikhail Yakhnis 160 EAST 88TH ST APT 8A NY, New York 10128" at bounding box center [1067, 248] width 323 height 135
copy address "Mikhail Yakhnis 160 EAST 88TH ST APT 8A NY, New York 10128"
click at [994, 63] on div "Order # 24390 Luca Faloni - NYC (Soho) ×" at bounding box center [714, 69] width 1059 height 84
